Goal: Task Accomplishment & Management: Manage account settings

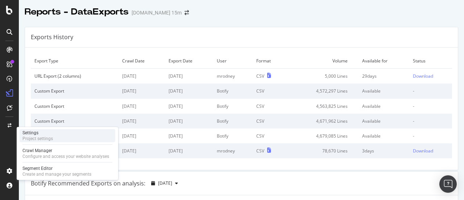
click at [38, 138] on div "Project settings" at bounding box center [37, 139] width 30 height 6
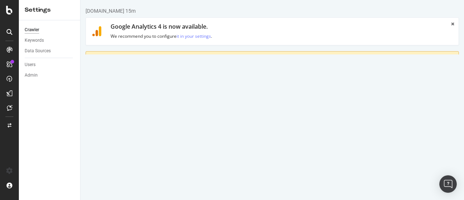
click at [152, 101] on link "Advanced Settings" at bounding box center [142, 98] width 56 height 20
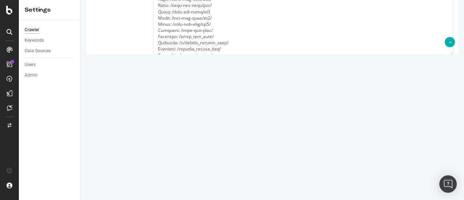
scroll to position [397, 0]
click at [208, 158] on input "wf-bot-token" at bounding box center [188, 152] width 70 height 12
click at [289, 158] on input "74aef5e9-78a2-4c2f-921e-eb99c7dbd83c" at bounding box center [311, 152] width 146 height 12
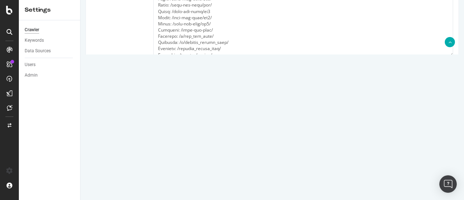
click at [289, 158] on input "74aef5e9-78a2-4c2f-921e-eb99c7dbd83c" at bounding box center [311, 152] width 146 height 12
